Goal: Find specific page/section: Find specific page/section

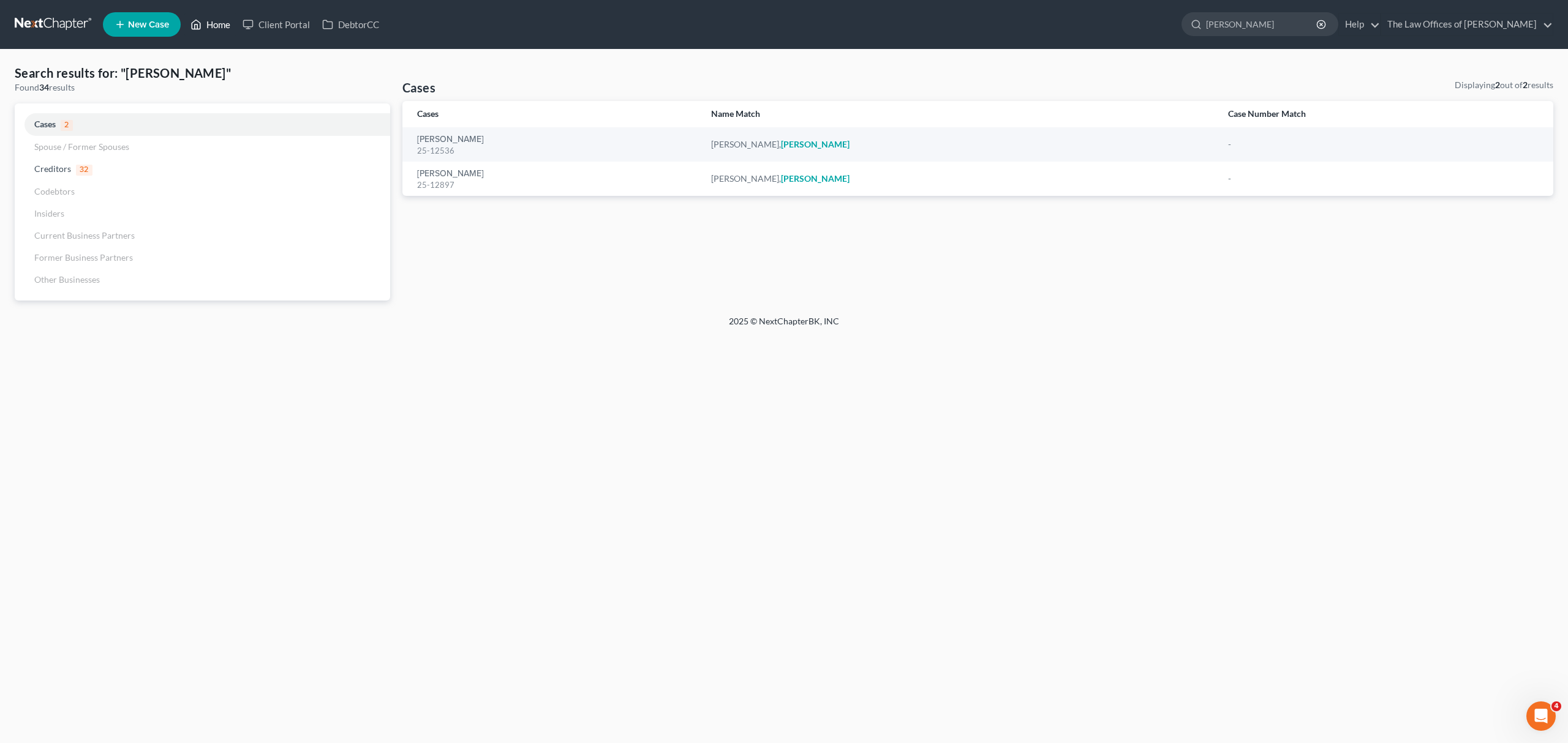
click at [224, 22] on link "Home" at bounding box center [210, 25] width 52 height 22
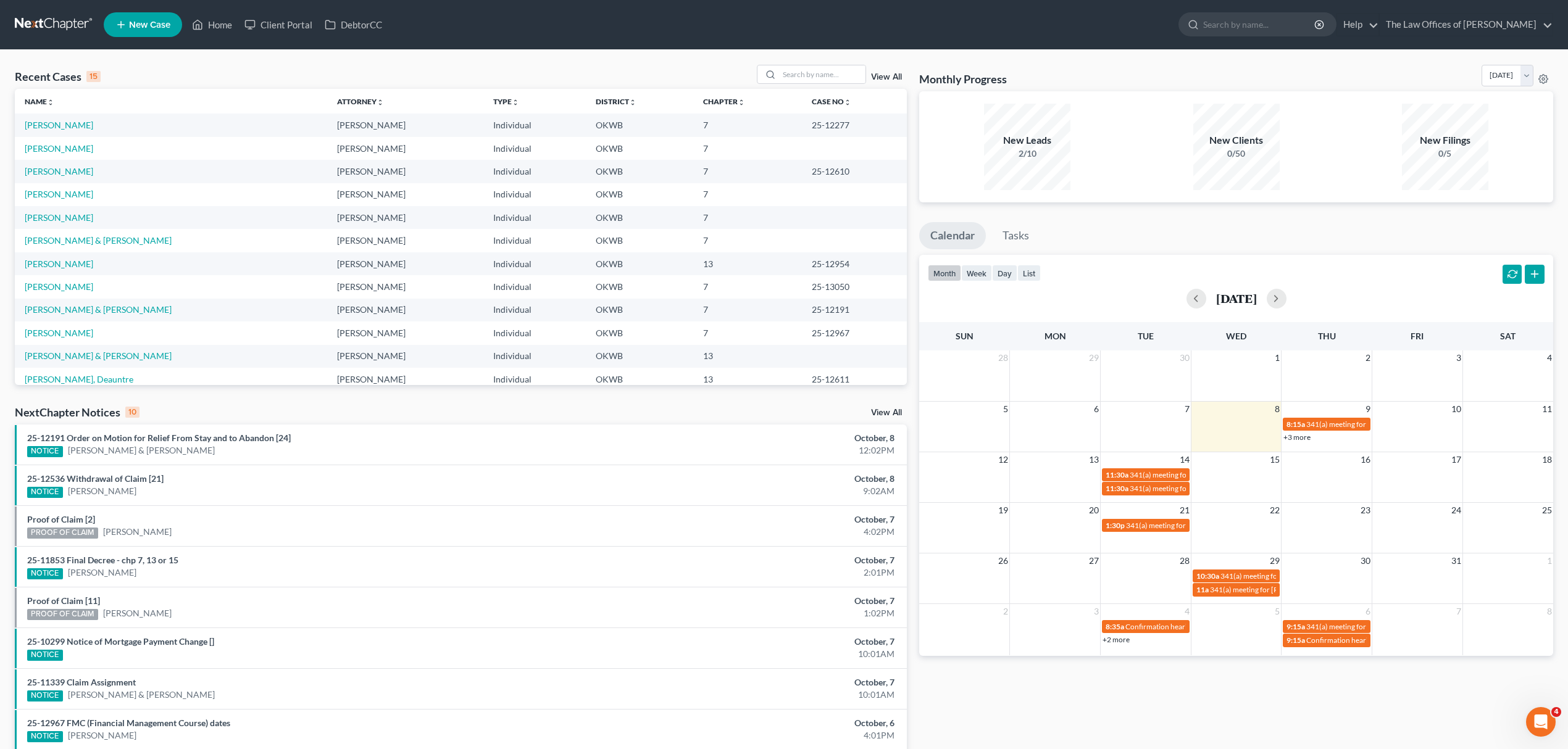
click at [848, 60] on div "Recent Cases 15 View All Name unfold_more expand_more expand_less Attorney unfo…" at bounding box center [784, 457] width 1568 height 816
click at [828, 77] on input "search" at bounding box center [821, 74] width 86 height 18
type input "[PERSON_NAME]"
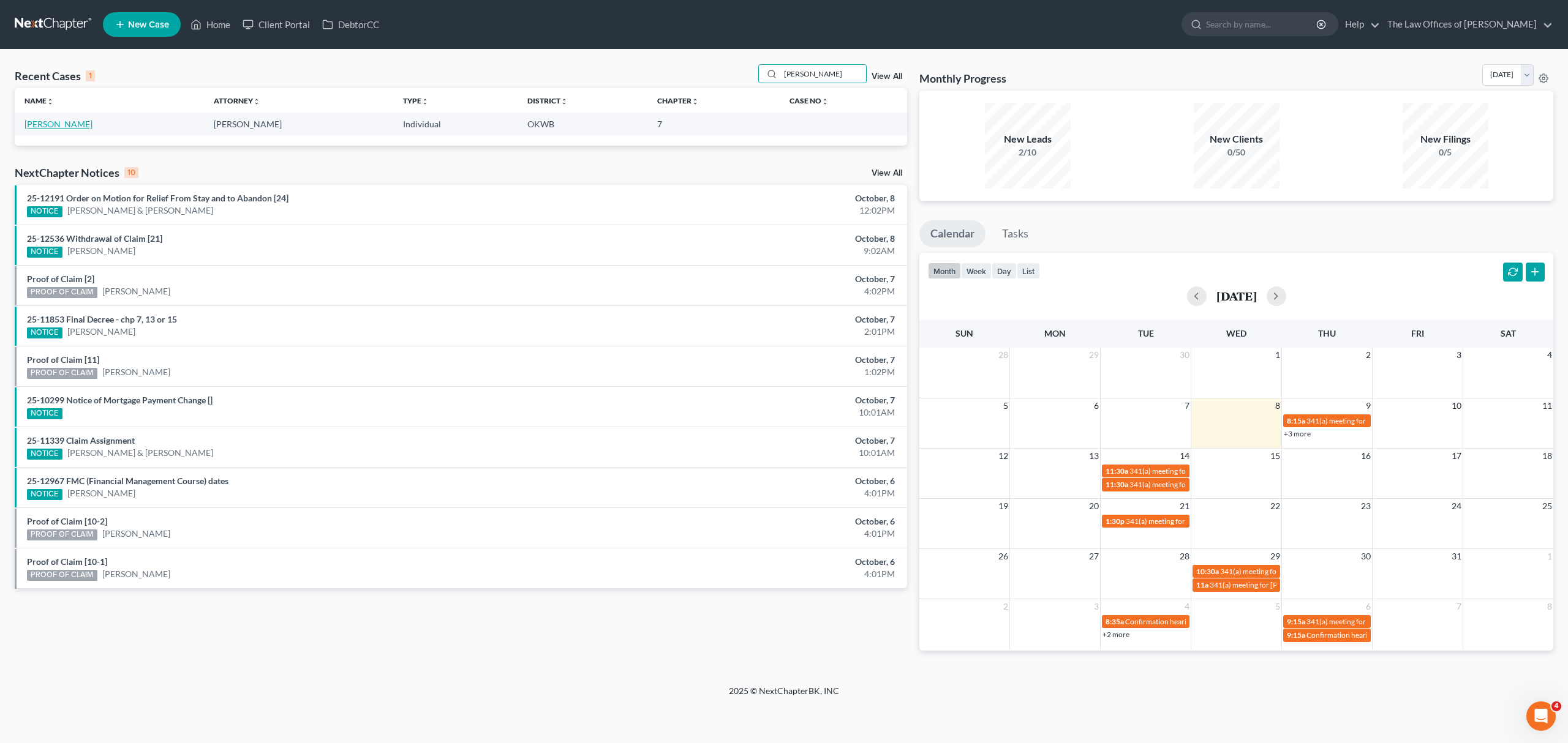
click at [86, 121] on link "[PERSON_NAME]" at bounding box center [58, 124] width 68 height 10
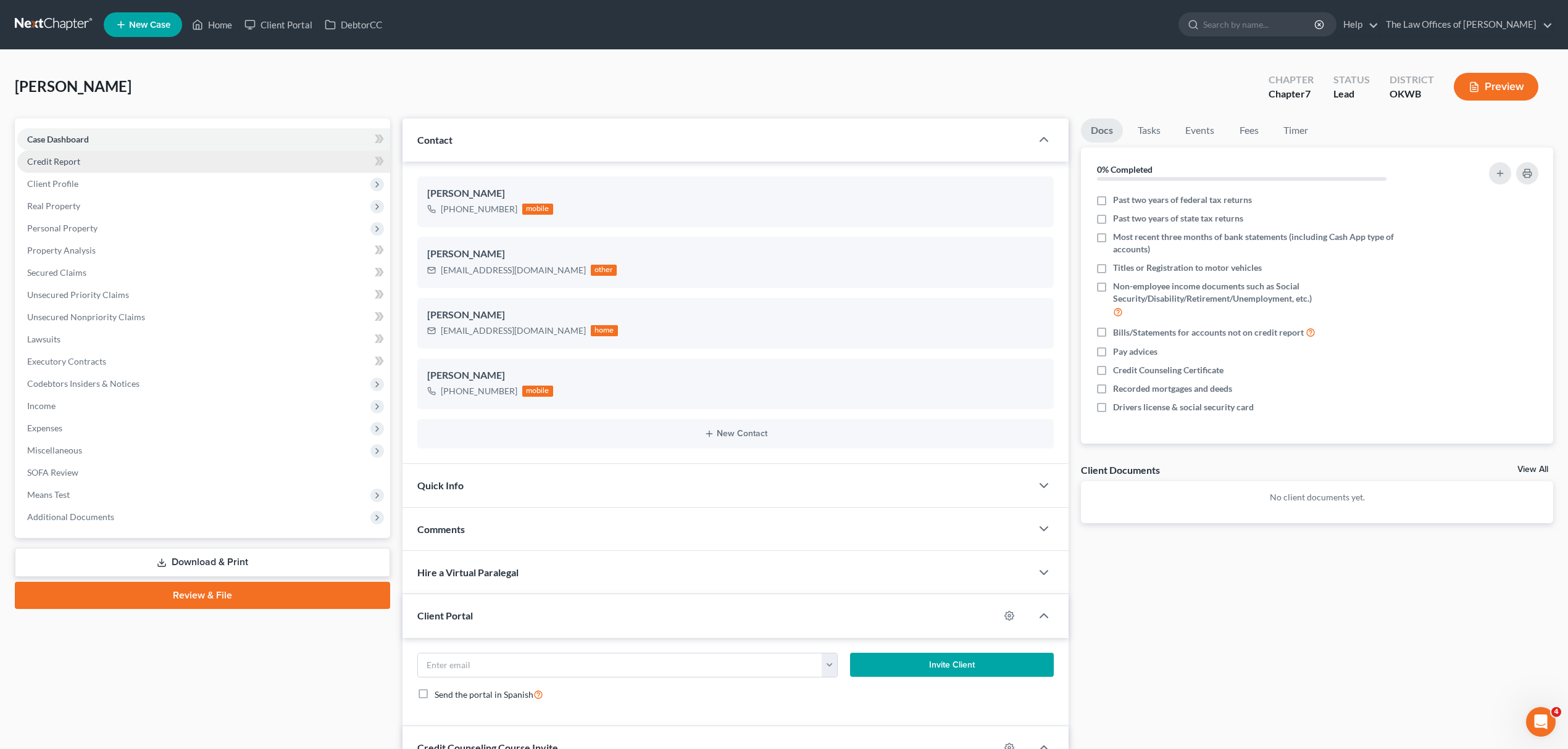
scroll to position [110, 0]
click at [475, 250] on div "[PERSON_NAME]" at bounding box center [735, 253] width 617 height 15
click at [524, 269] on div "[EMAIL_ADDRESS][DOMAIN_NAME]" at bounding box center [513, 270] width 145 height 12
